Goal: Information Seeking & Learning: Understand process/instructions

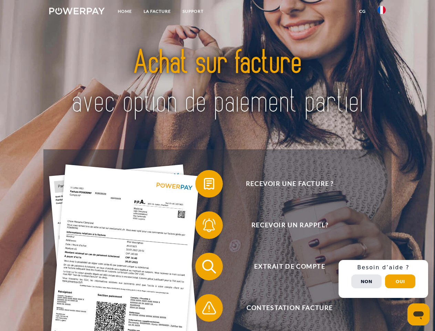
click at [77, 12] on img at bounding box center [76, 11] width 55 height 7
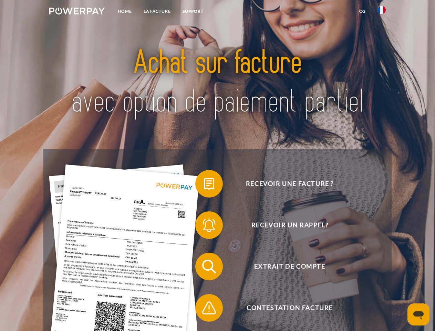
click at [382, 12] on img at bounding box center [382, 10] width 8 height 8
click at [363, 11] on link "CG" at bounding box center [363, 11] width 18 height 12
click at [204, 185] on span at bounding box center [199, 183] width 34 height 34
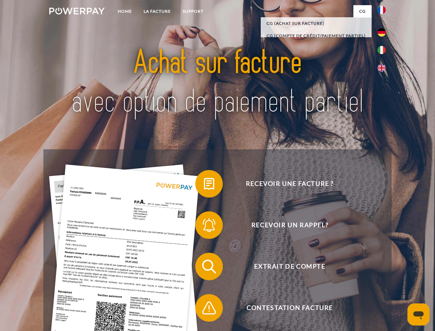
click at [204, 226] on span at bounding box center [199, 225] width 34 height 34
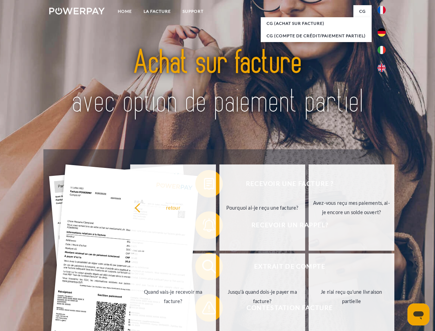
click at [220, 268] on link "Jusqu'à quand dois-je payer ma facture?" at bounding box center [263, 296] width 86 height 86
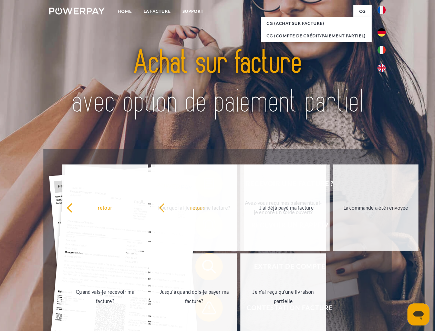
click at [204, 309] on span at bounding box center [199, 308] width 34 height 34
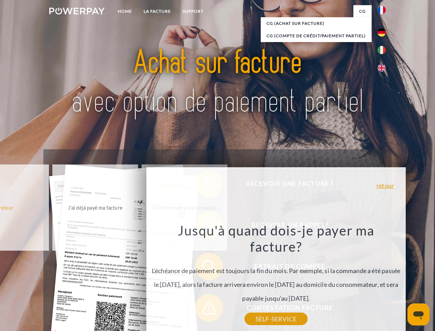
click at [384, 279] on div "Recevoir une facture ? Recevoir un rappel? Extrait de compte retour" at bounding box center [217, 287] width 348 height 276
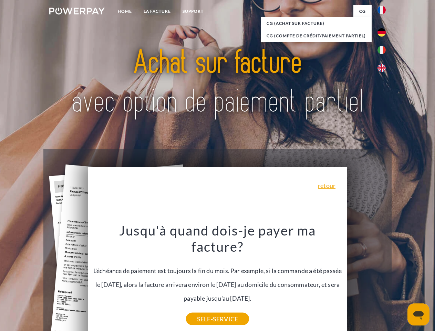
click at [367, 280] on span "Extrait de compte" at bounding box center [289, 267] width 169 height 28
click at [401, 281] on header "Home LA FACTURE Support" at bounding box center [217, 238] width 435 height 476
